Goal: Find contact information: Find contact information

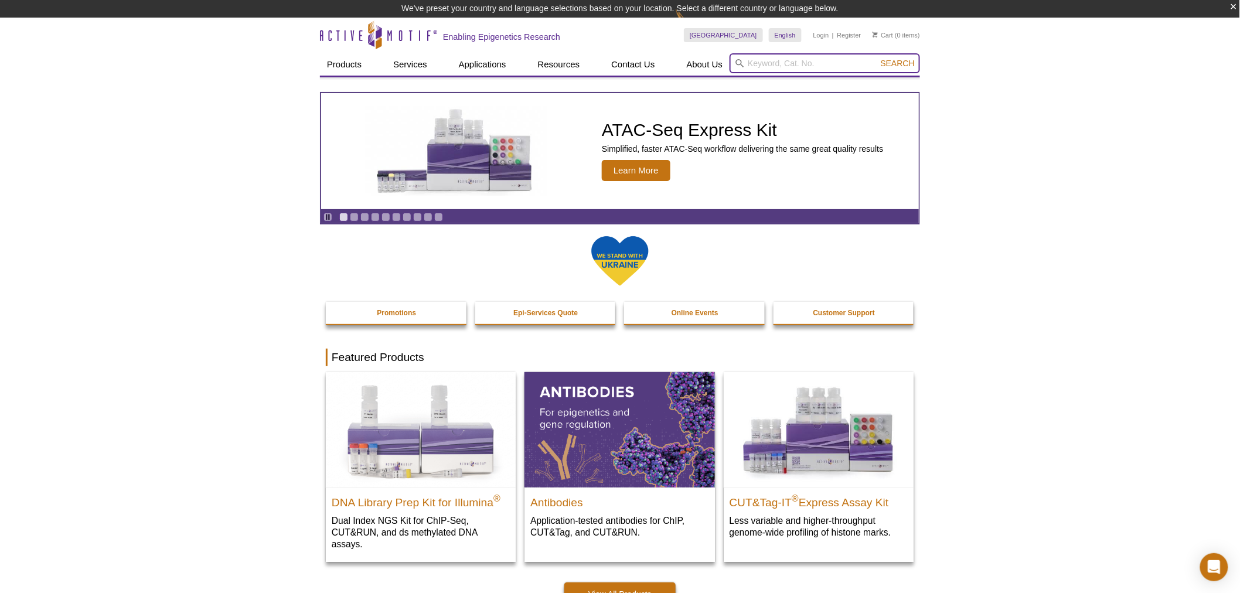
click at [772, 65] on input "search" at bounding box center [824, 63] width 190 height 20
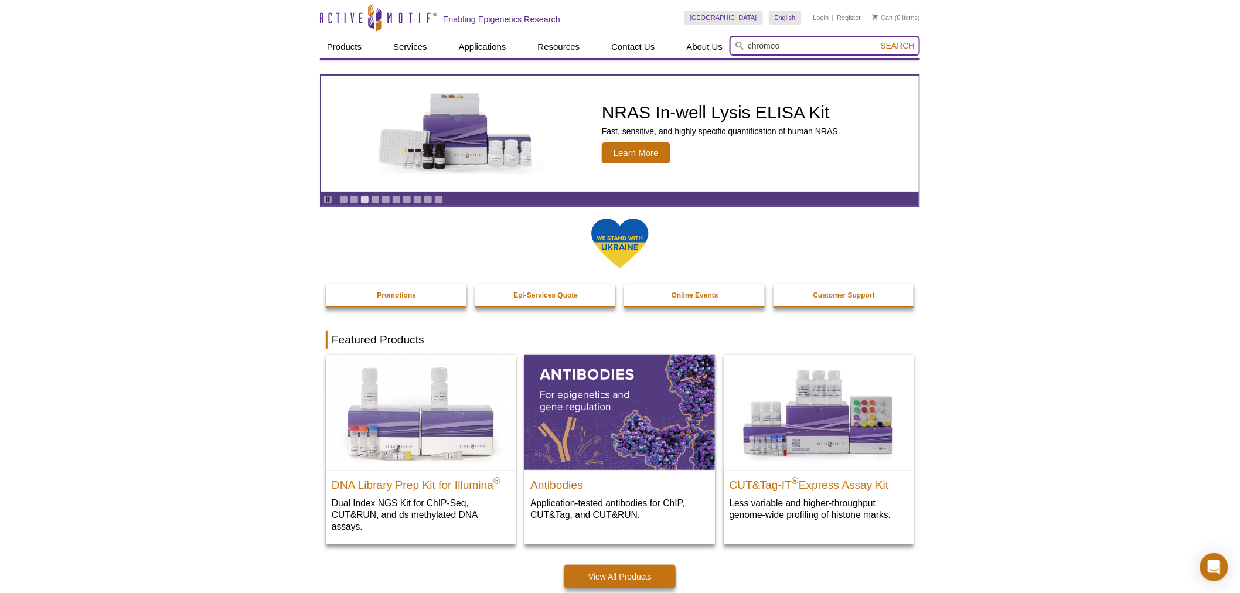
type input "chromeo"
click at [877, 40] on button "Search" at bounding box center [897, 45] width 41 height 11
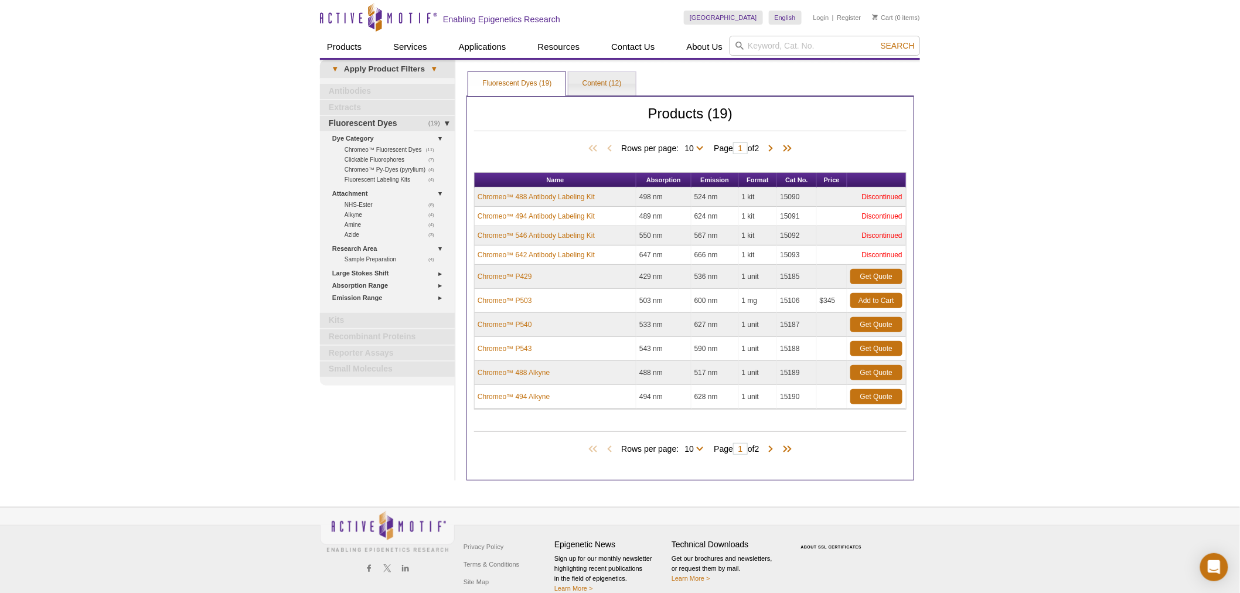
click at [700, 448] on span "Rows per page: 10 All 10" at bounding box center [664, 448] width 87 height 12
click at [697, 450] on select "10 All" at bounding box center [688, 451] width 21 height 11
select select "19"
click at [681, 446] on select "10 All" at bounding box center [688, 451] width 21 height 11
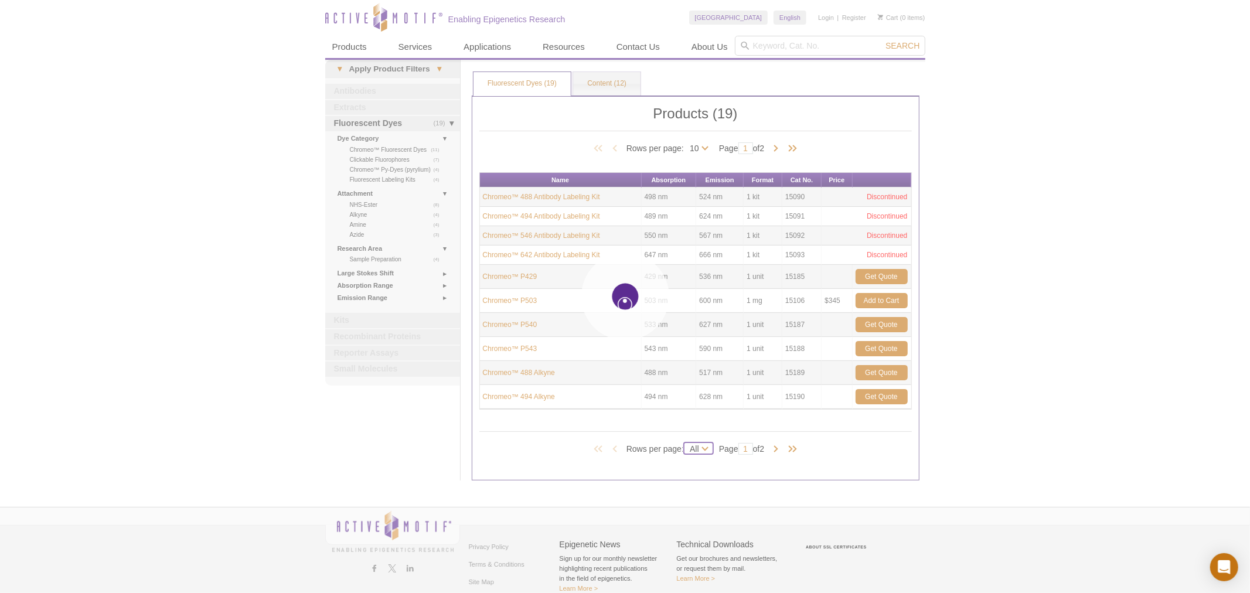
select select "19"
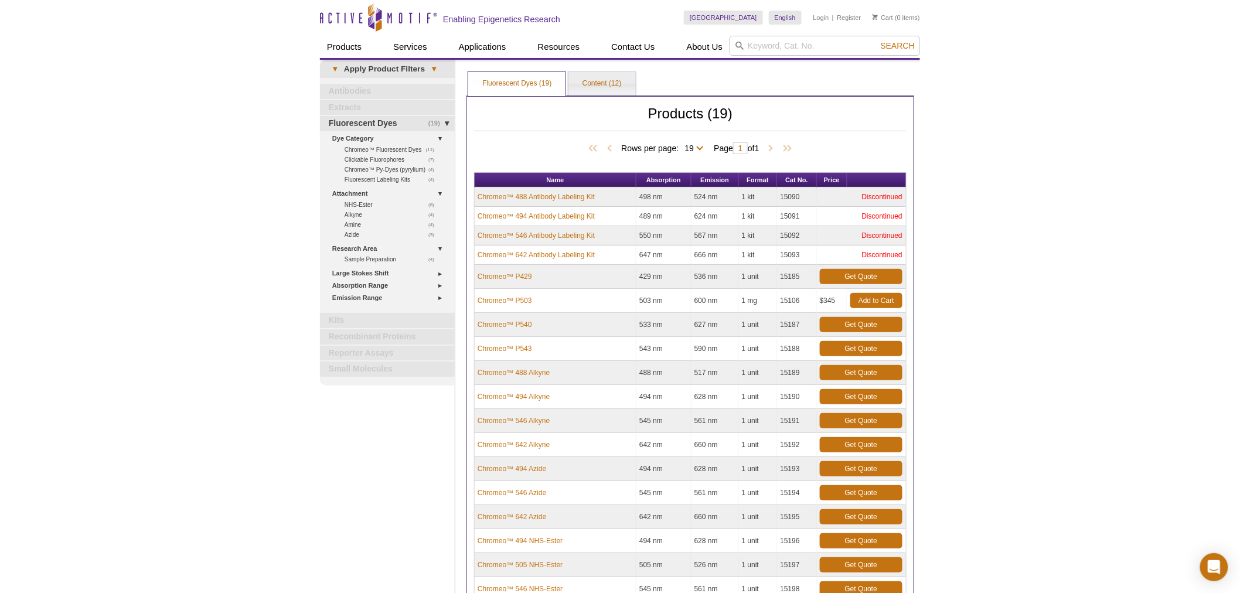
click at [1122, 200] on div "Active Motif Logo Enabling Epigenetics Research 0 Search Skip to content Active…" at bounding box center [620, 412] width 1240 height 825
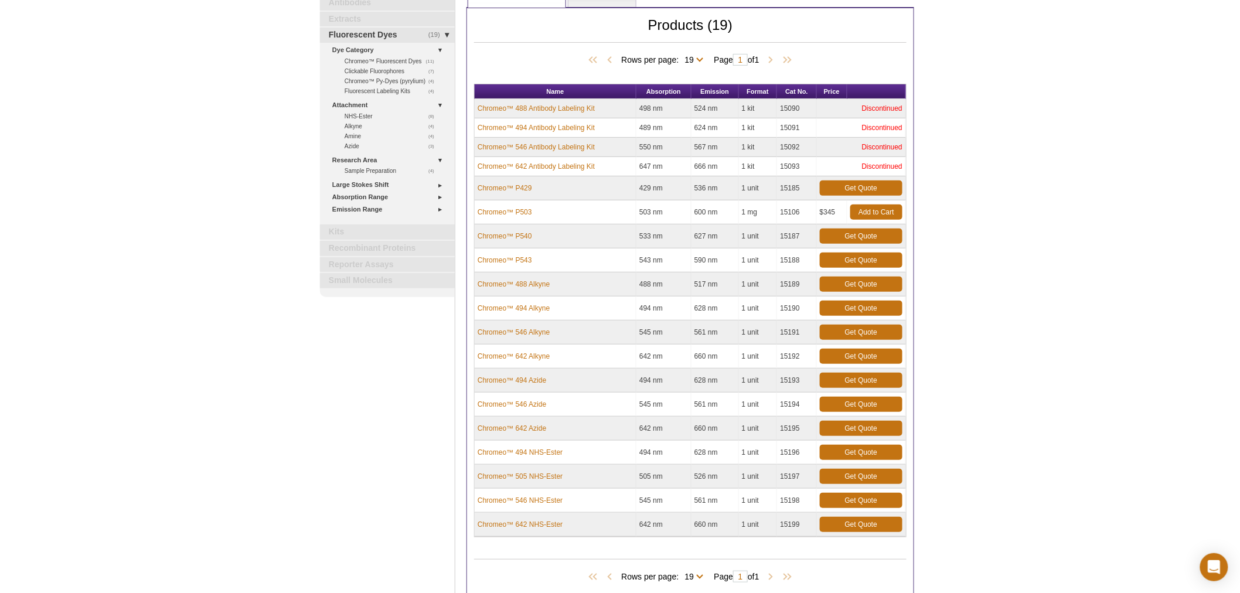
scroll to position [59, 0]
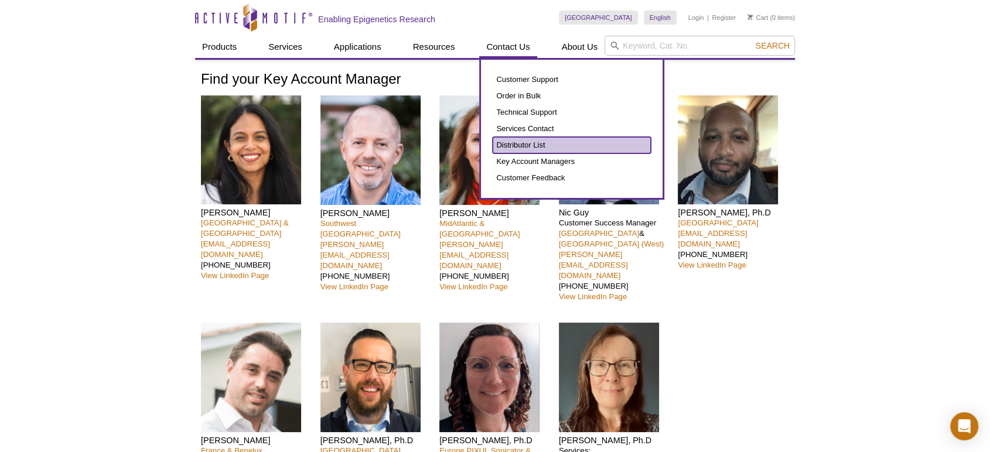
click at [539, 146] on link "Distributor List" at bounding box center [572, 145] width 158 height 16
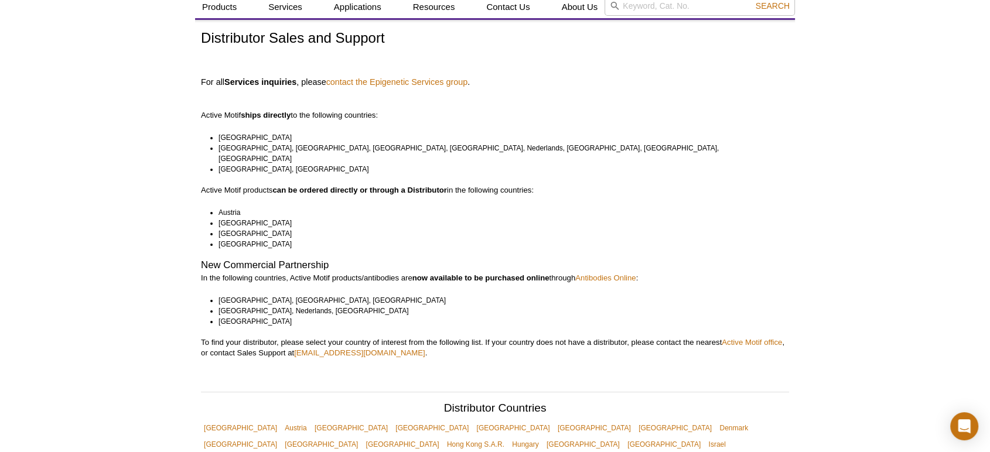
scroll to position [347, 0]
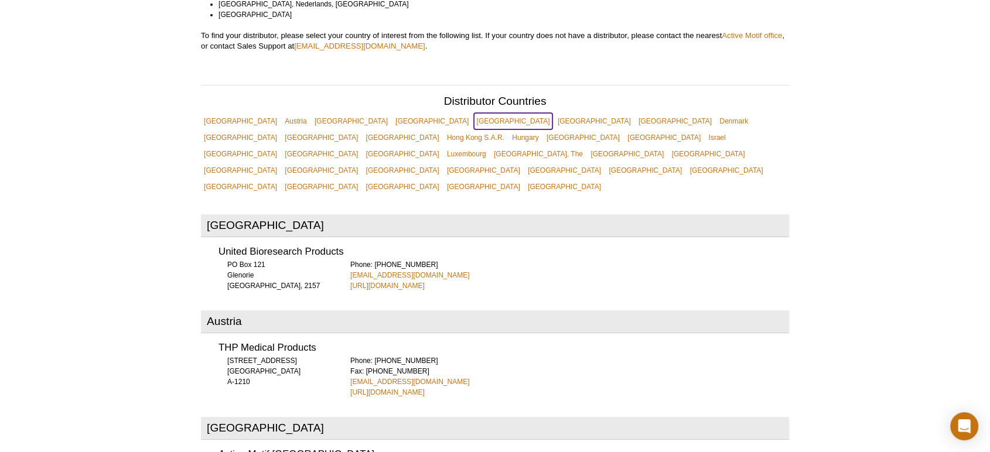
click at [474, 113] on link "[GEOGRAPHIC_DATA]" at bounding box center [513, 121] width 79 height 16
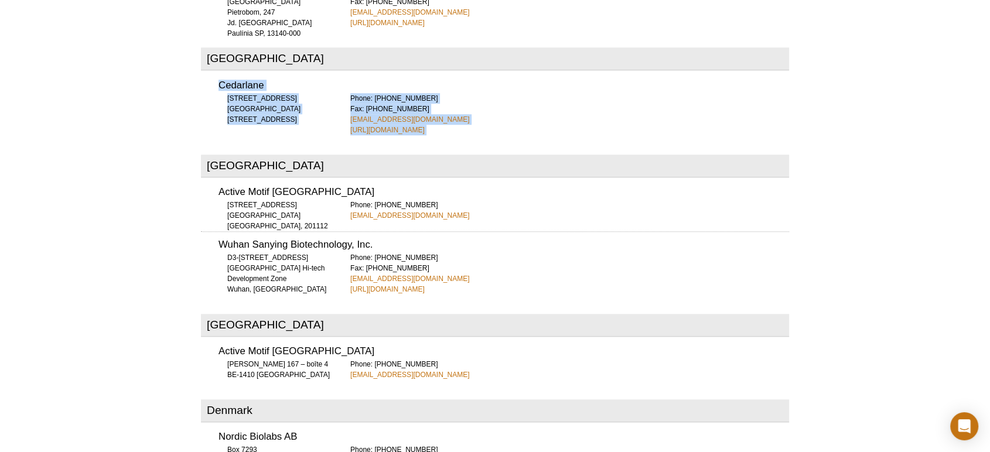
drag, startPoint x: 425, startPoint y: 90, endPoint x: 173, endPoint y: 41, distance: 256.0
copy div "Cedarlane 4410 Paletta Court Burlington Ontario, L7L 5R2 Phone: 289 288 0001 Fa…"
